Goal: Task Accomplishment & Management: Use online tool/utility

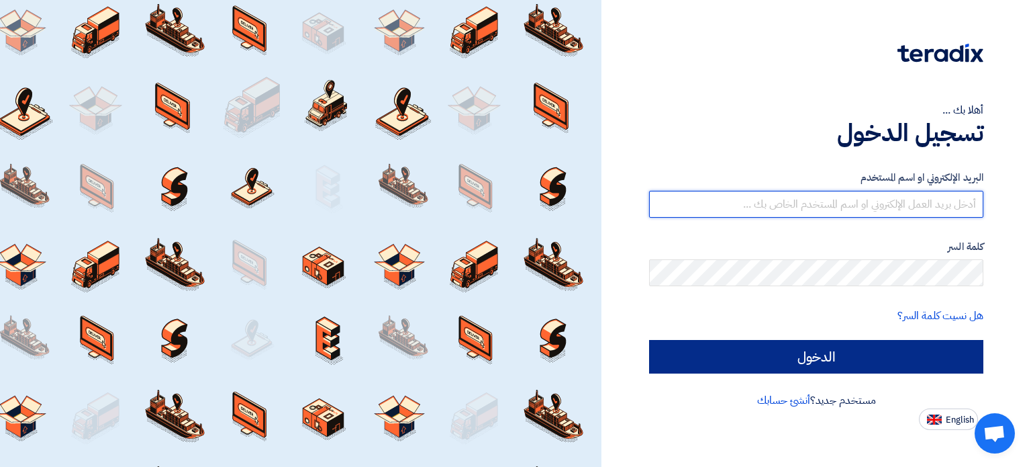
type input "[EMAIL_ADDRESS][DOMAIN_NAME]"
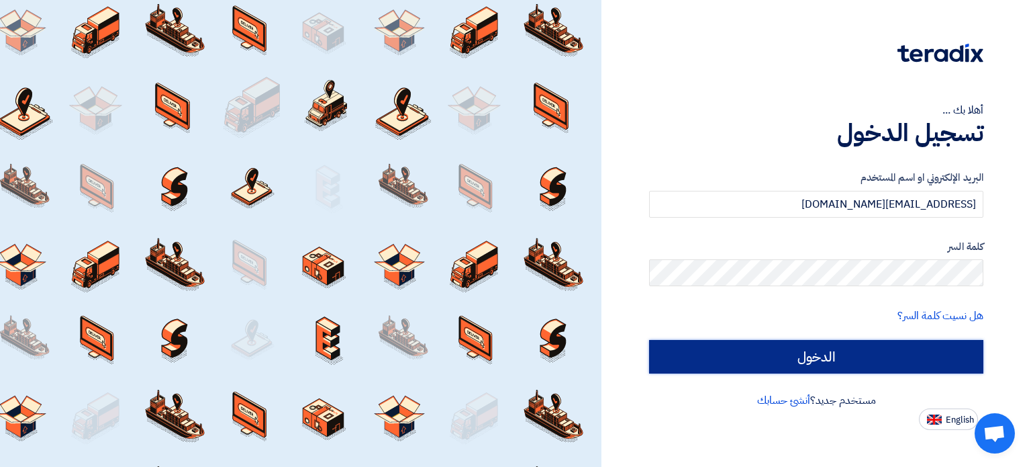
click at [752, 357] on input "الدخول" at bounding box center [816, 357] width 334 height 34
type input "Sign in"
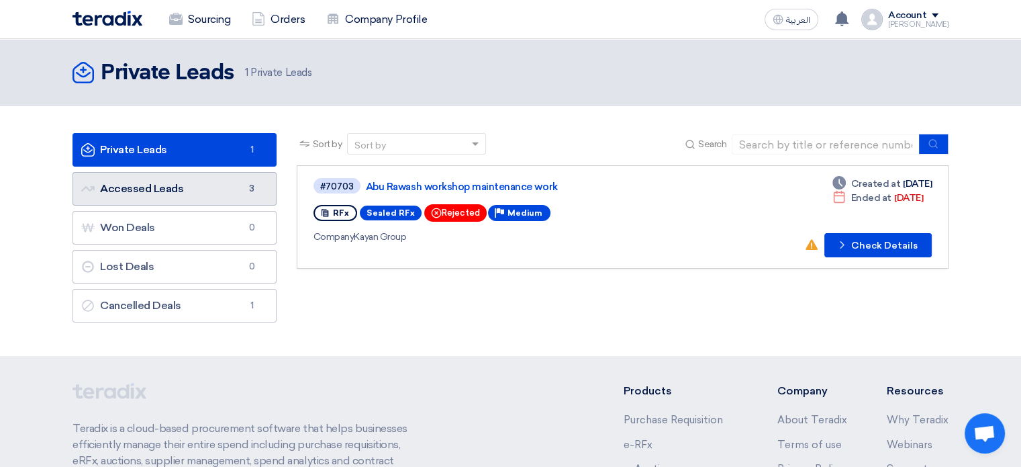
click at [205, 189] on link "Accessed Leads Accessed Leads 3" at bounding box center [175, 189] width 204 height 34
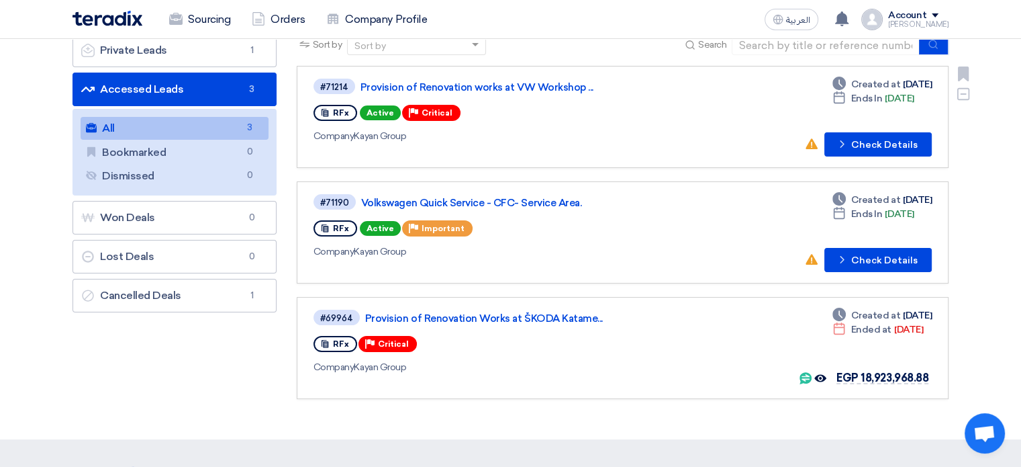
scroll to position [67, 0]
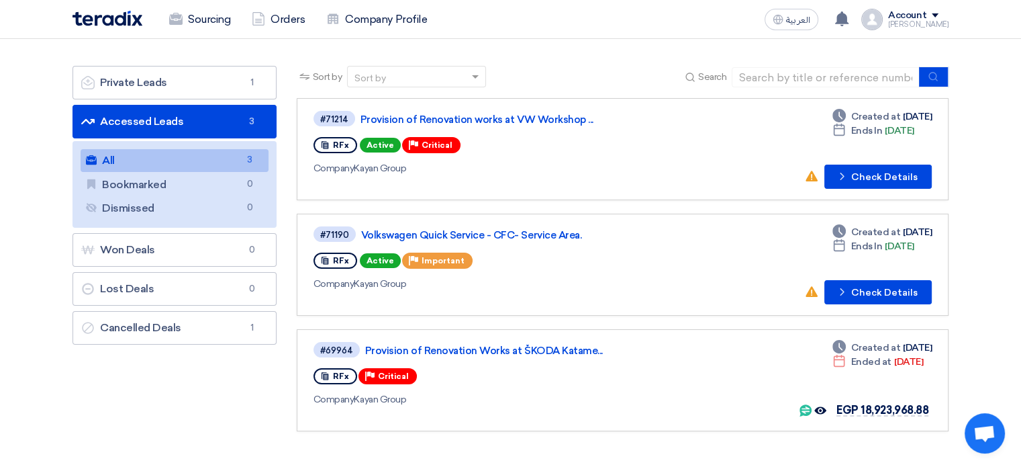
click at [191, 398] on div "Private Leads Private Leads 1 Accessed Leads Accessed Leads 3 All All 3 Bookmar…" at bounding box center [174, 255] width 224 height 379
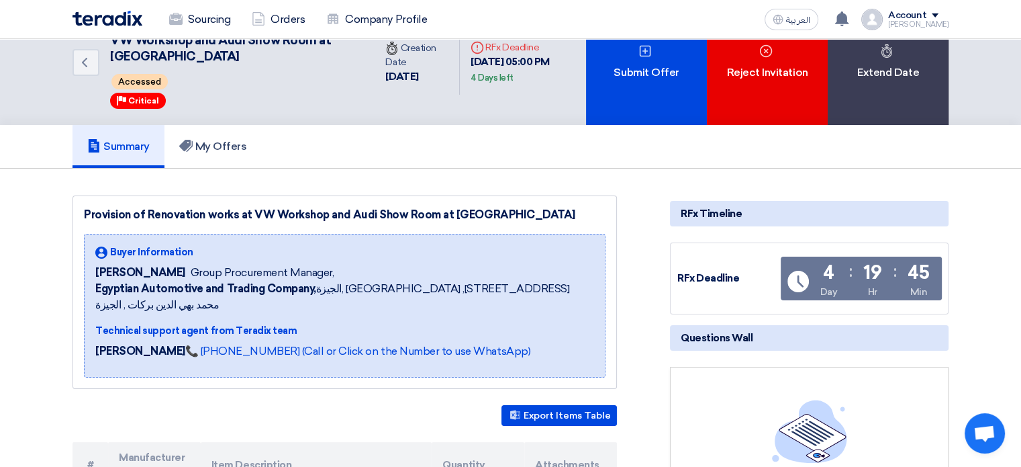
scroll to position [67, 0]
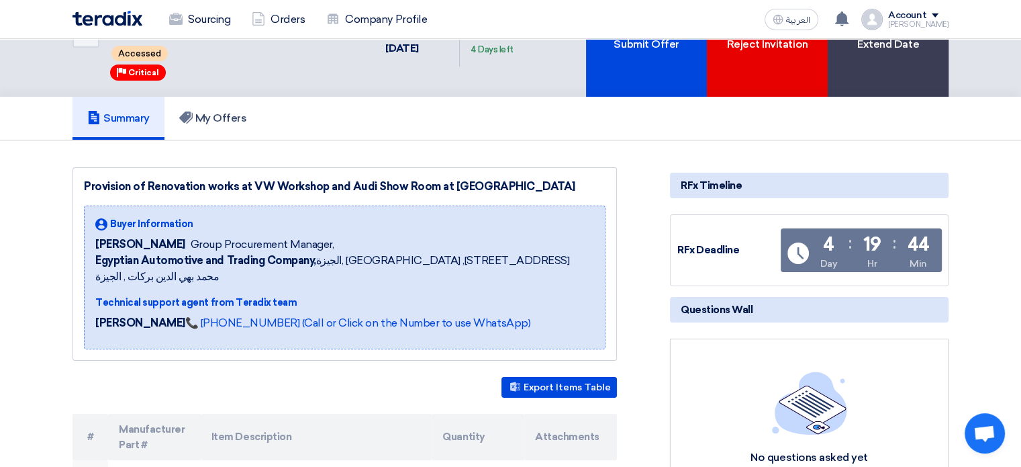
drag, startPoint x: 92, startPoint y: 240, endPoint x: 176, endPoint y: 246, distance: 84.2
click at [176, 246] on div "Buyer Information Mohamed Saudi Group Procurement Manager, Egyptian Automotive …" at bounding box center [345, 277] width 522 height 144
copy span "Mohamed Saudi"
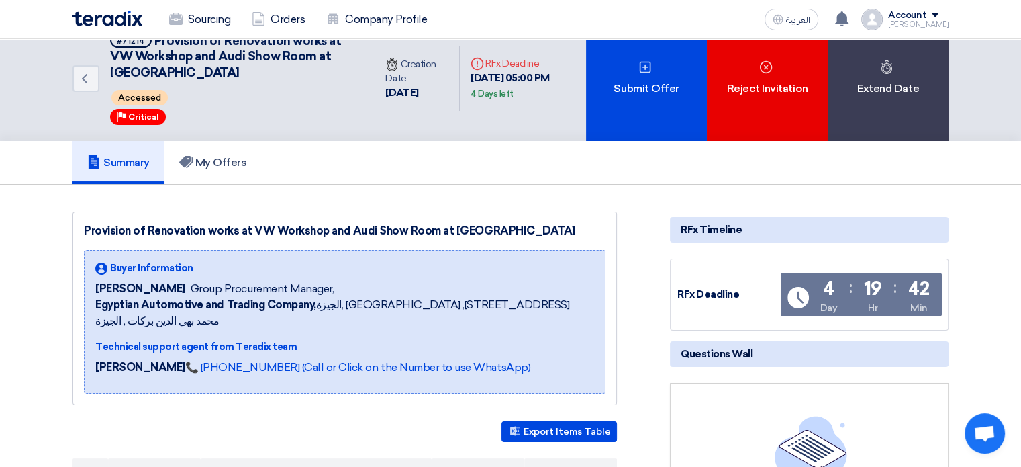
scroll to position [0, 0]
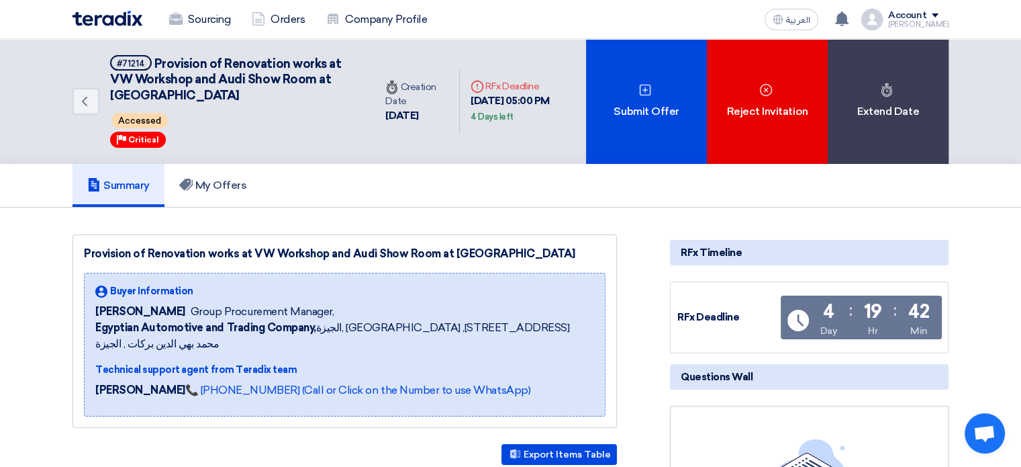
drag, startPoint x: 86, startPoint y: 252, endPoint x: 514, endPoint y: 247, distance: 427.8
click at [514, 247] on div "Provision of Renovation works at VW Workshop and Audi Show Room at Moharam Bek" at bounding box center [345, 254] width 522 height 16
copy div "Provision of Renovation works at VW Workshop and Audi Show Room at Moharam Bek"
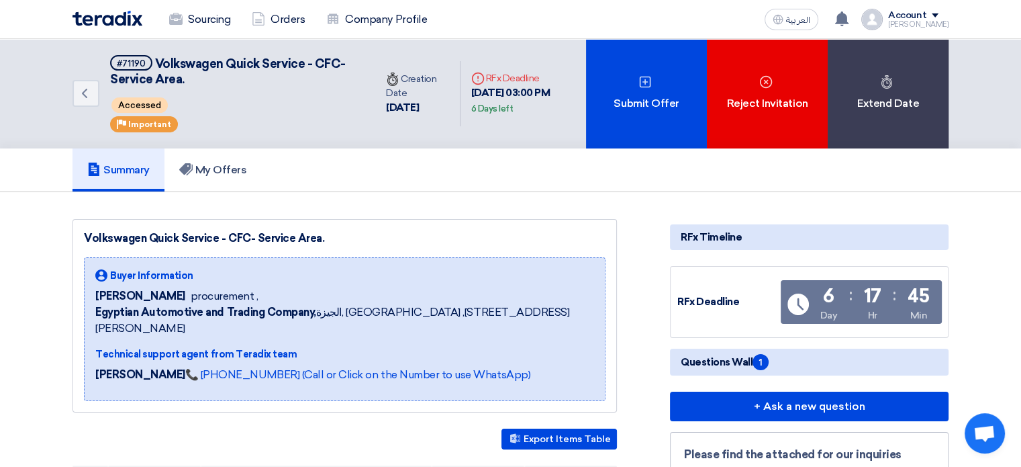
drag, startPoint x: 338, startPoint y: 240, endPoint x: 83, endPoint y: 239, distance: 254.5
click at [84, 239] on div "Volkswagen Quick Service - CFC- Service Area." at bounding box center [345, 238] width 522 height 16
copy div "Volkswagen Quick Service - CFC- Service Area."
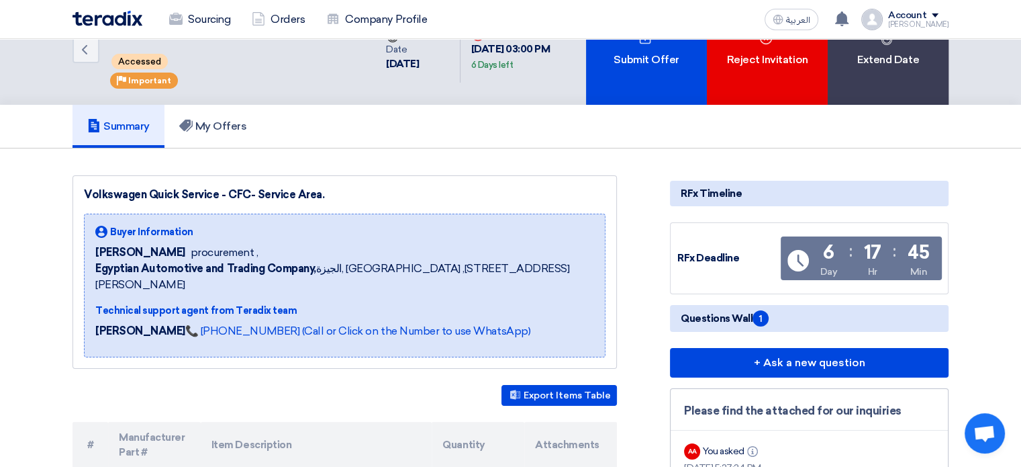
scroll to position [67, 0]
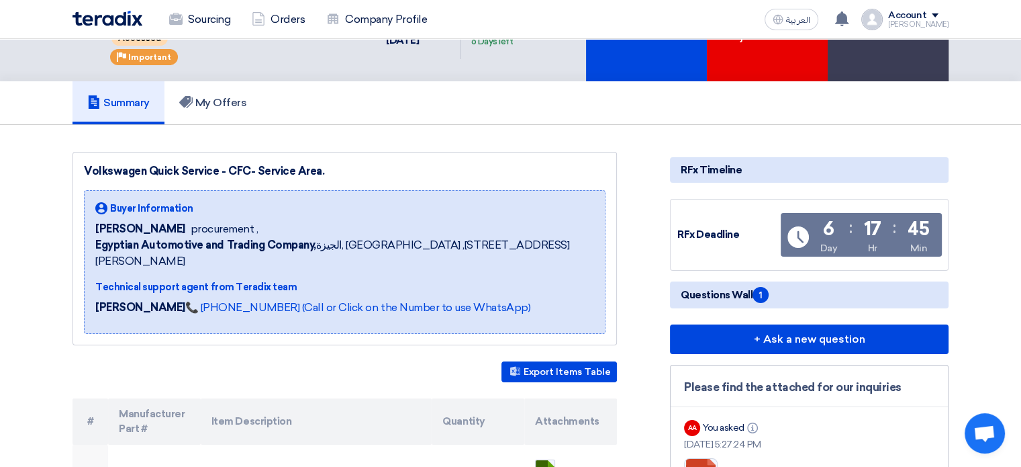
drag, startPoint x: 97, startPoint y: 227, endPoint x: 162, endPoint y: 232, distance: 65.3
click at [162, 232] on span "George Azmy" at bounding box center [140, 229] width 90 height 16
copy span "George Azmy"
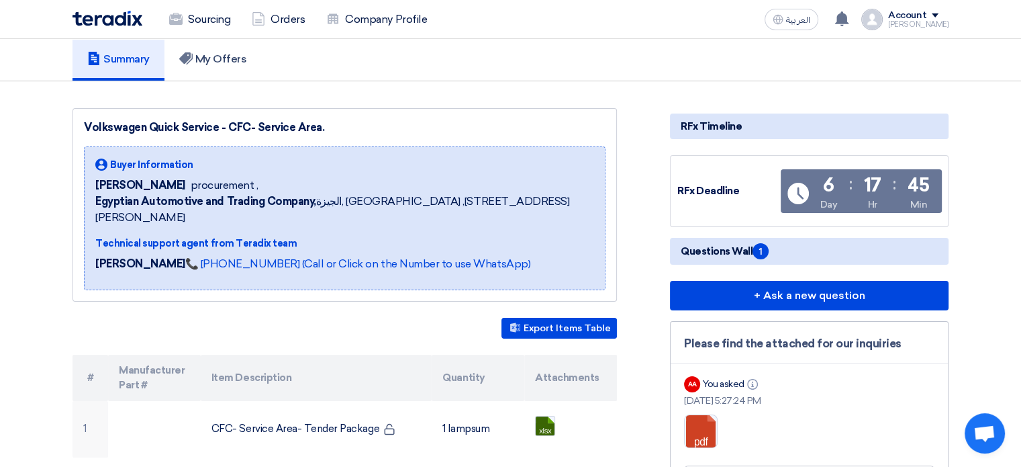
scroll to position [134, 0]
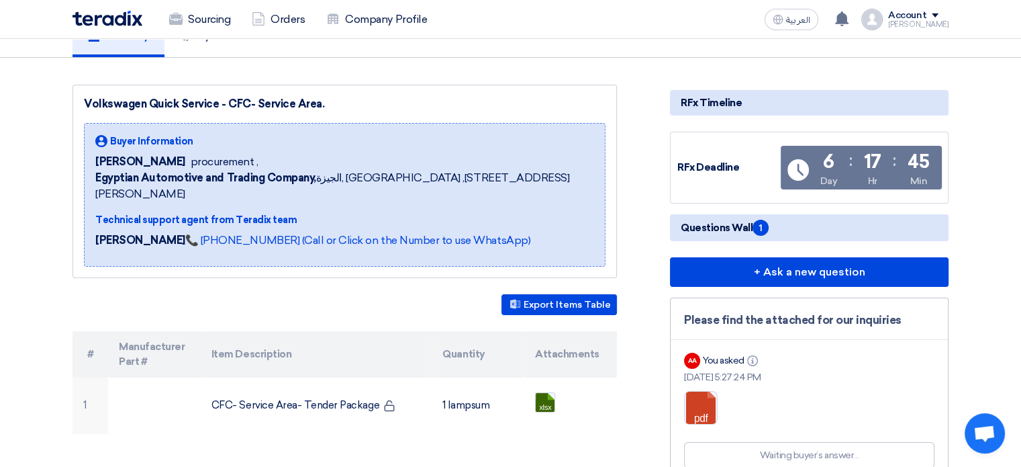
drag, startPoint x: 173, startPoint y: 162, endPoint x: 296, endPoint y: 174, distance: 124.1
click at [296, 174] on div "Buyer Information George Azmy procurement , Egyptian Automotive and Trading Com…" at bounding box center [344, 168] width 499 height 68
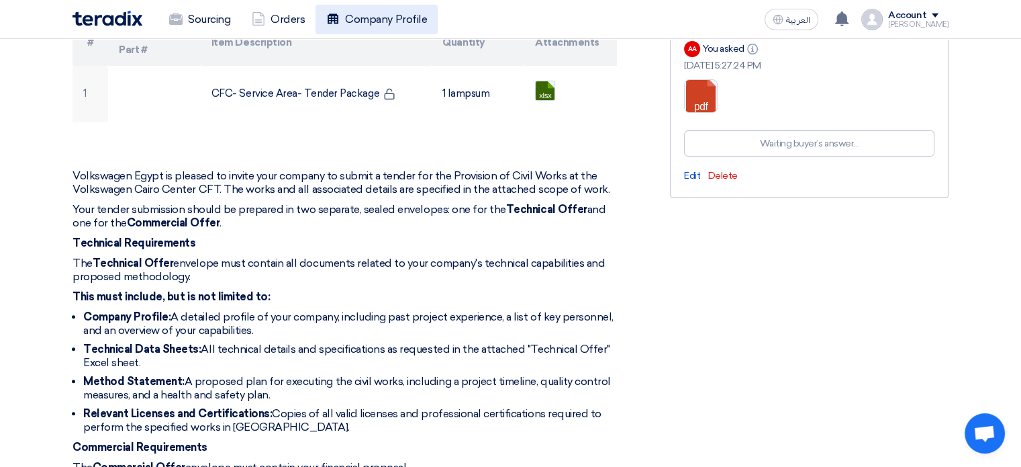
scroll to position [403, 0]
